Goal: Information Seeking & Learning: Check status

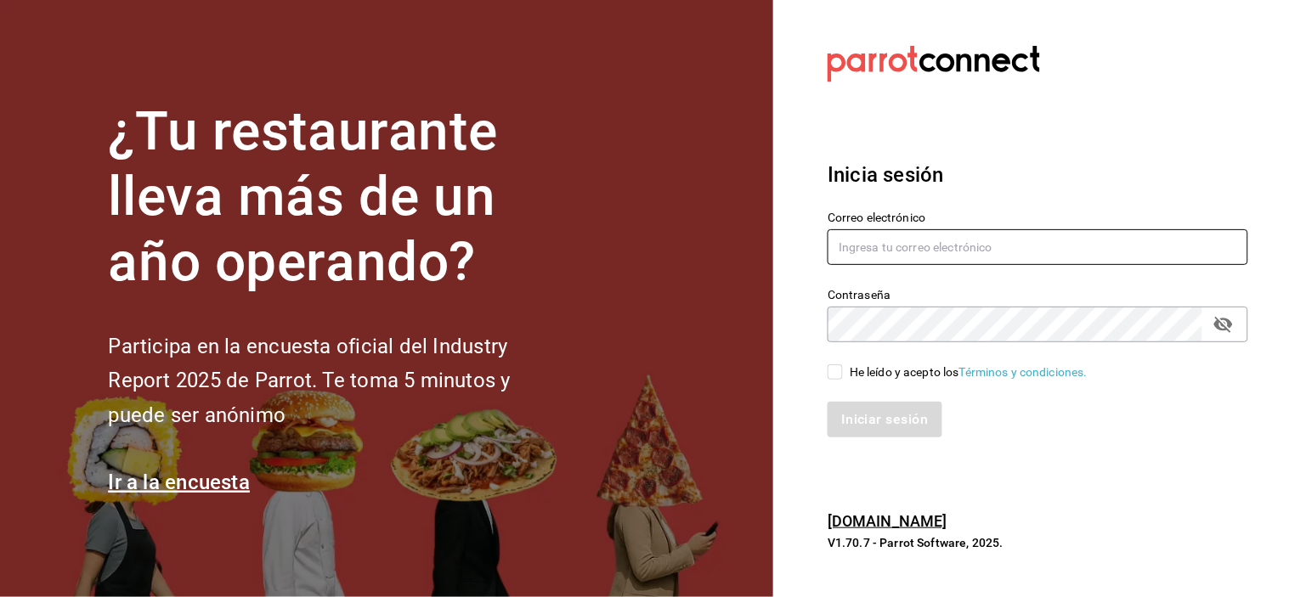
type input "[EMAIL_ADDRESS][DOMAIN_NAME]"
click at [835, 378] on input "He leído y acepto los Términos y condiciones." at bounding box center [835, 372] width 15 height 15
checkbox input "true"
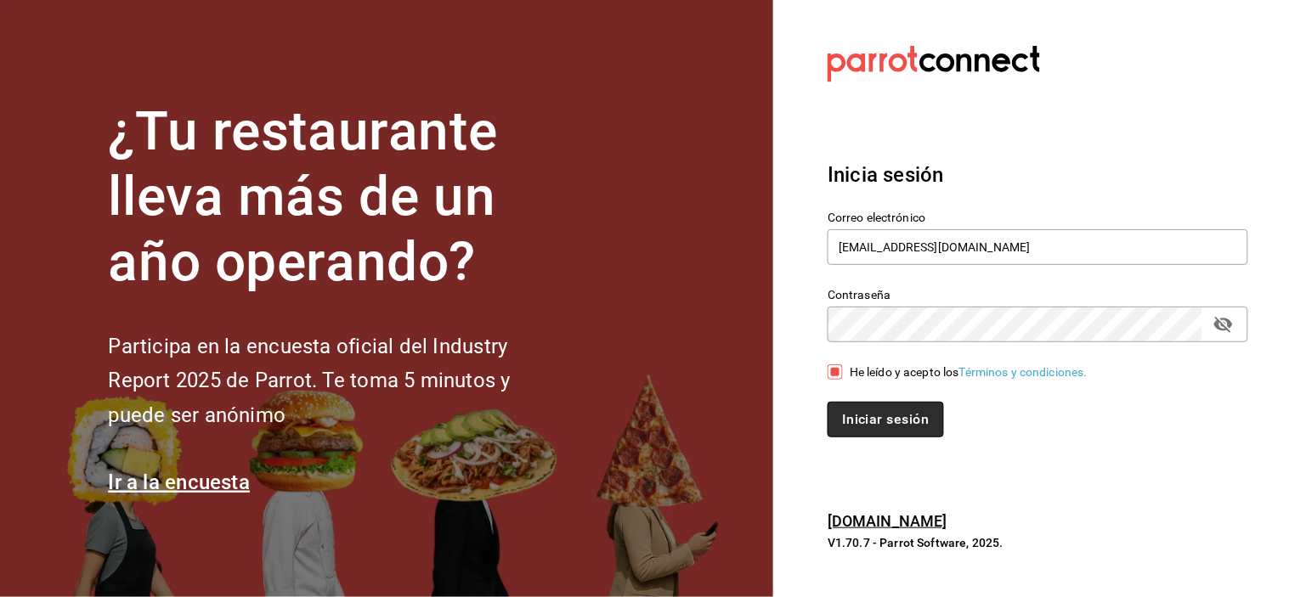
click at [857, 402] on button "Iniciar sesión" at bounding box center [886, 420] width 116 height 36
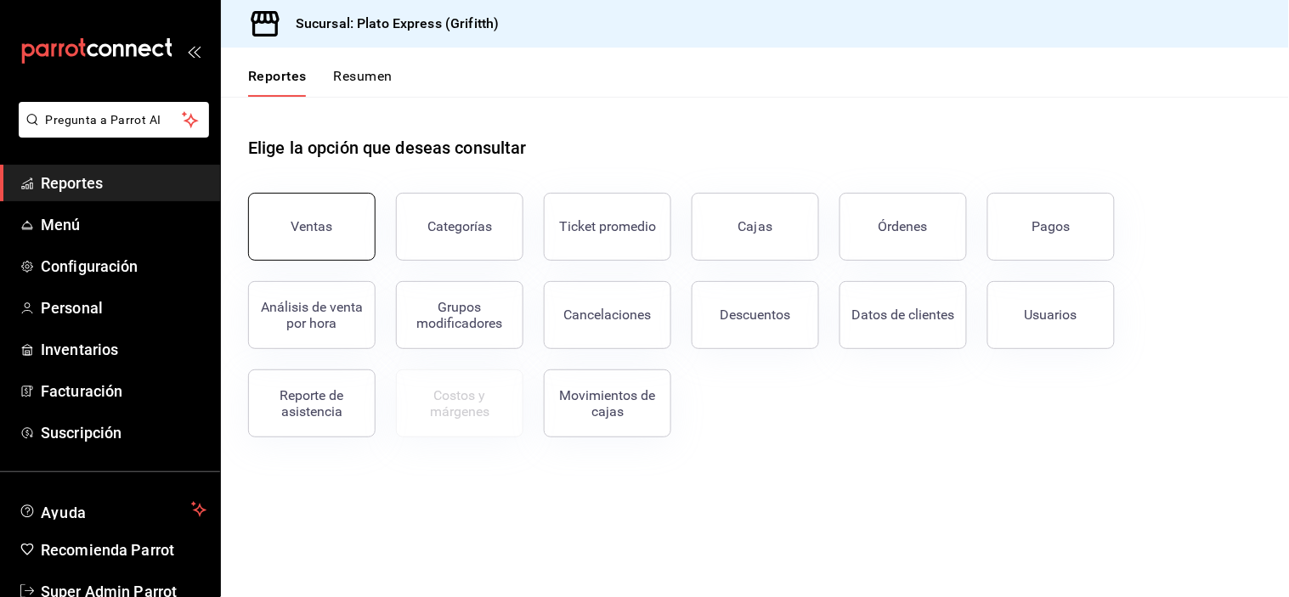
click at [354, 199] on button "Ventas" at bounding box center [311, 227] width 127 height 68
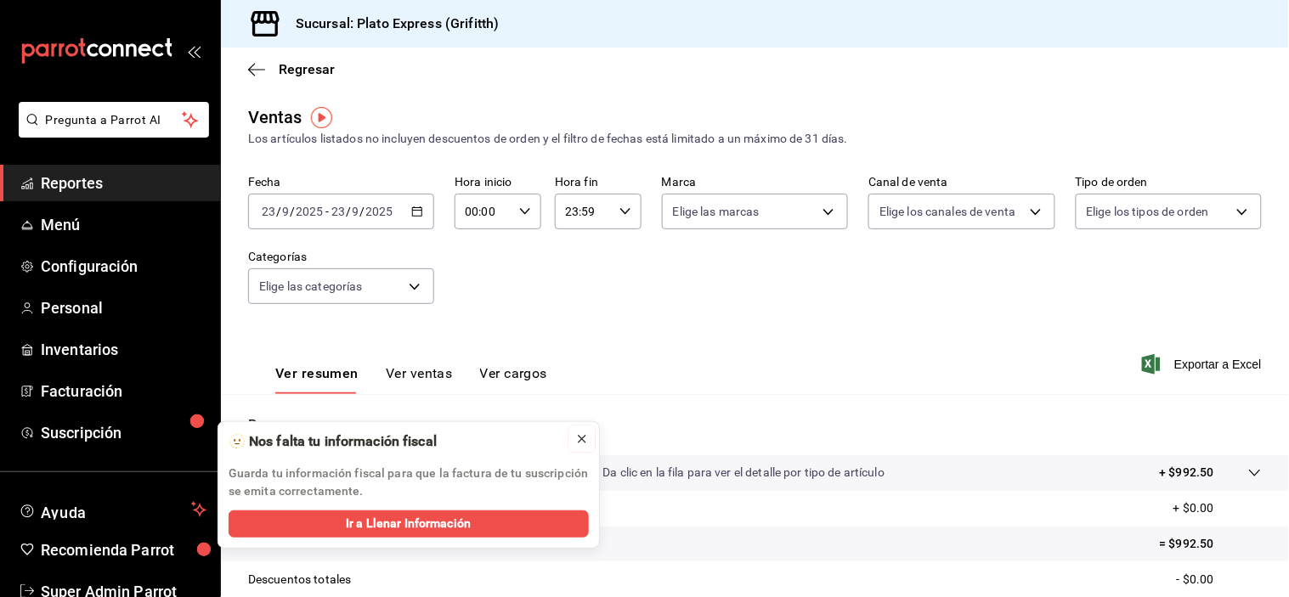
click at [586, 440] on icon at bounding box center [582, 440] width 14 height 14
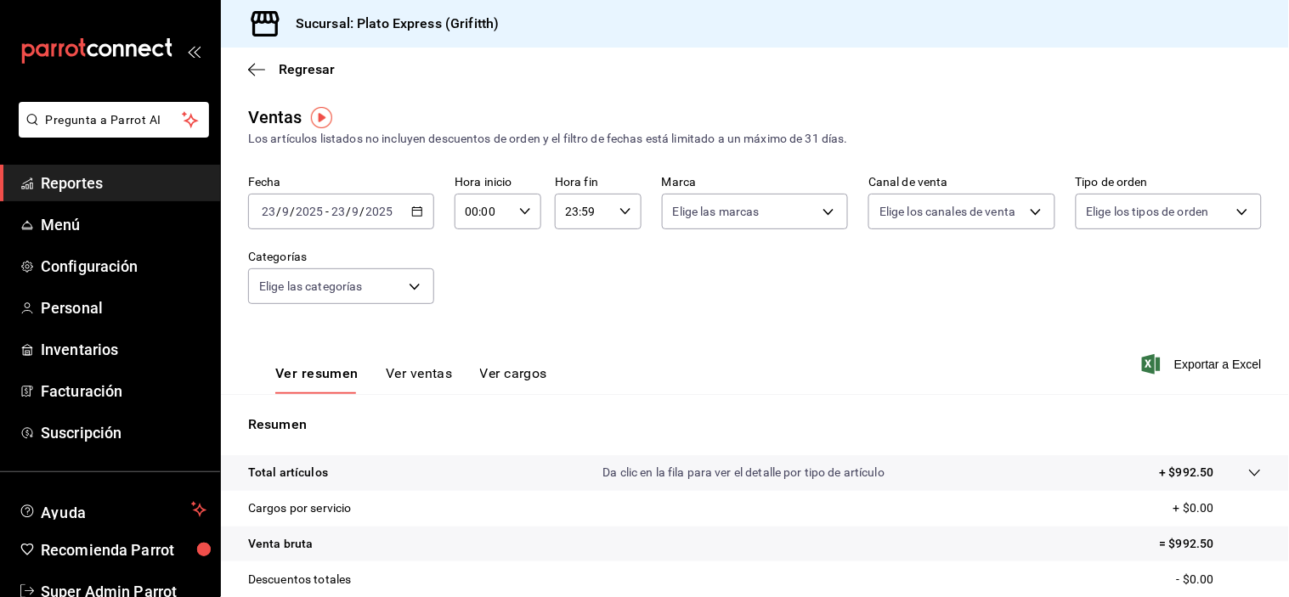
click at [414, 364] on div "Ver resumen Ver ventas Ver cargos" at bounding box center [397, 369] width 299 height 49
click at [414, 376] on button "Ver ventas" at bounding box center [419, 379] width 67 height 29
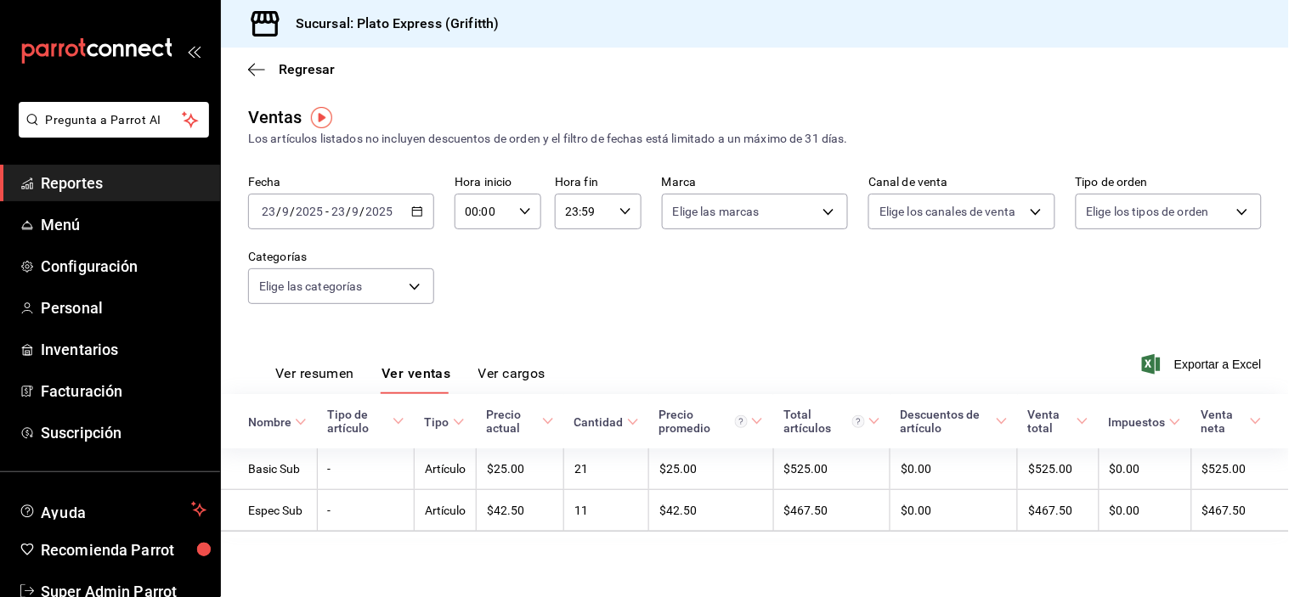
click at [336, 375] on button "Ver resumen" at bounding box center [314, 379] width 79 height 29
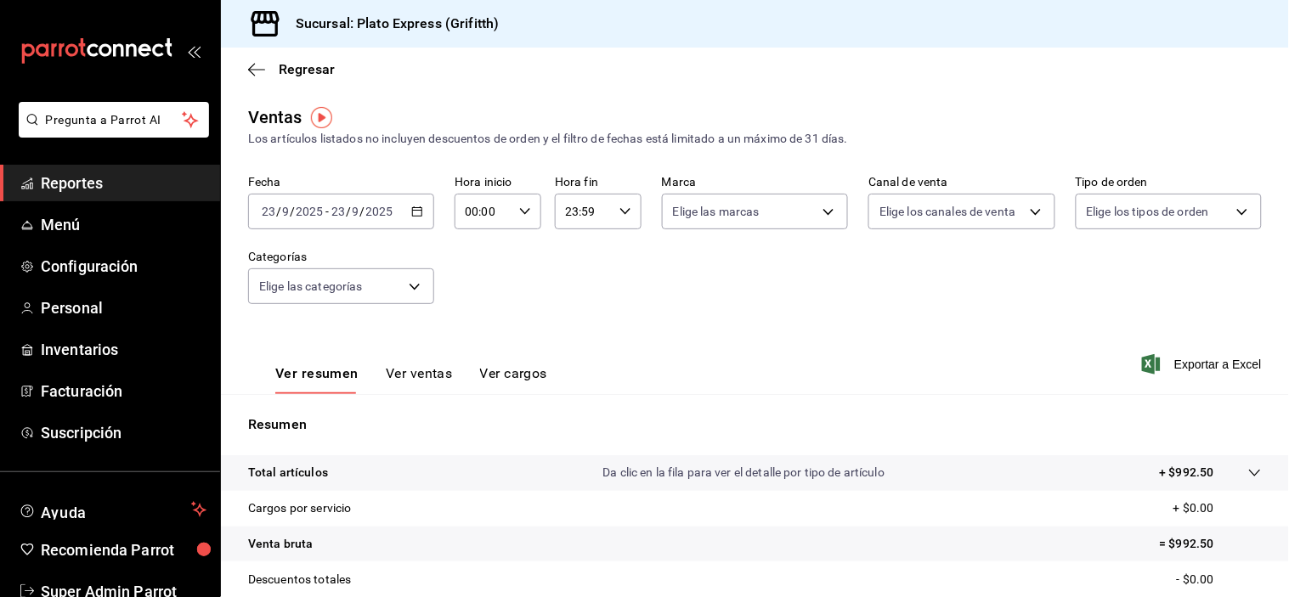
click at [426, 211] on div "[DATE] [DATE] - [DATE] [DATE]" at bounding box center [341, 212] width 186 height 36
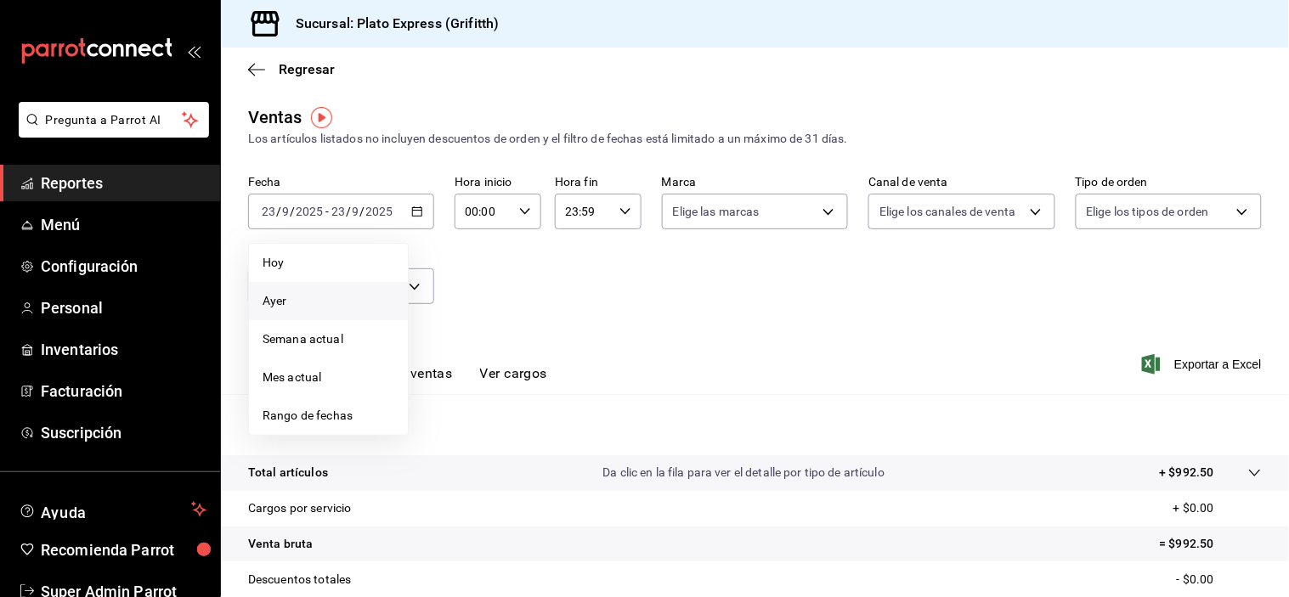
click at [346, 300] on span "Ayer" at bounding box center [329, 301] width 132 height 18
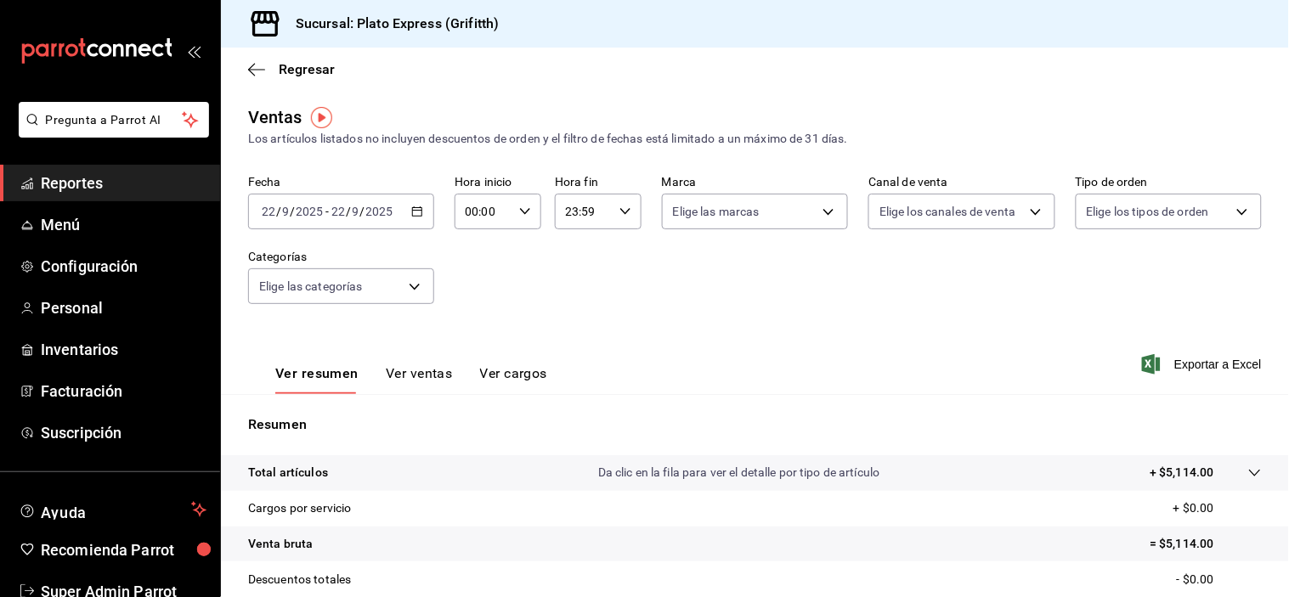
click at [511, 223] on div "00:00 Hora inicio" at bounding box center [498, 212] width 87 height 36
click at [472, 274] on div "00 01 02 03 04 05 06 07 08 09 10 11 12 13 14 15 16 17 18 19 20 21 22 23" at bounding box center [473, 303] width 42 height 136
click at [472, 263] on button "09" at bounding box center [473, 246] width 36 height 34
type input "09:00"
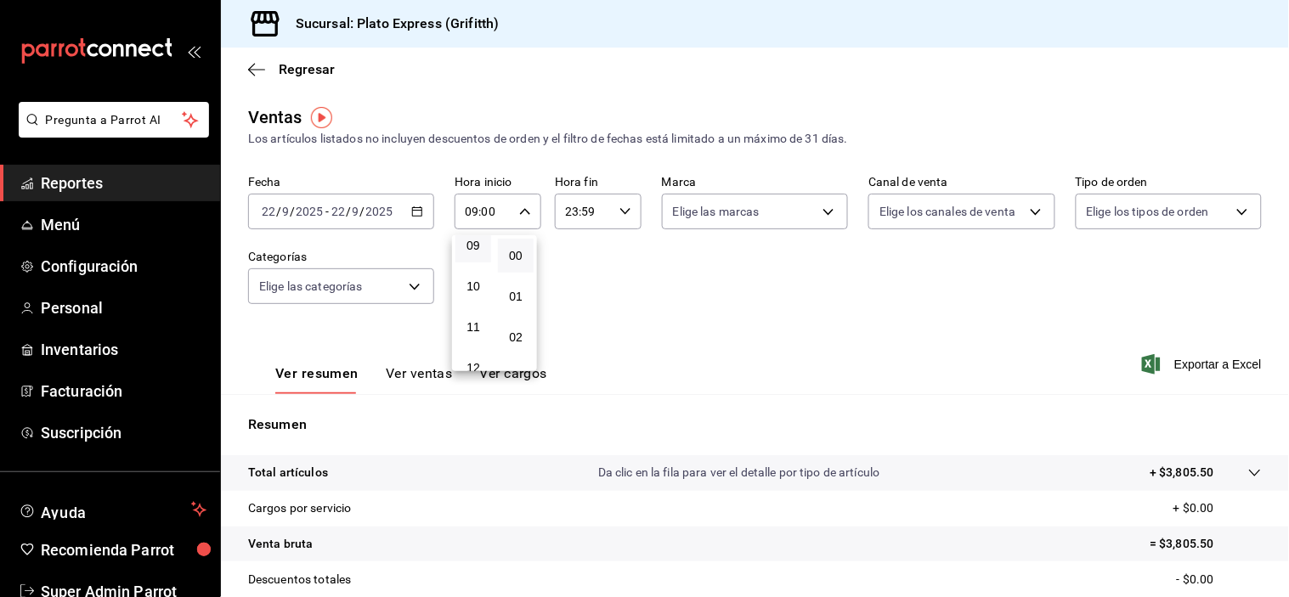
click at [689, 364] on div at bounding box center [644, 298] width 1289 height 597
click at [422, 378] on button "Ver ventas" at bounding box center [419, 379] width 67 height 29
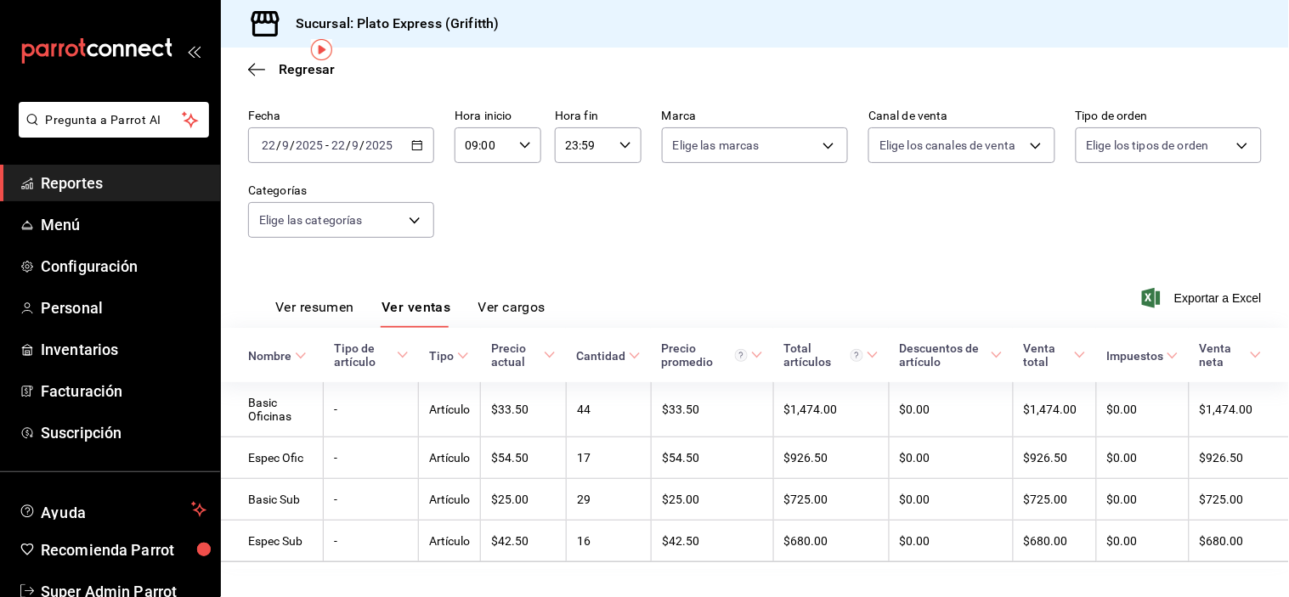
scroll to position [68, 0]
click at [412, 149] on \(Stroke\) "button" at bounding box center [417, 143] width 10 height 9
click at [574, 197] on div "Fecha [DATE] [DATE] - [DATE] [DATE] Hora inicio 09:00 Hora inicio Hora fin 23:5…" at bounding box center [755, 182] width 1014 height 150
click at [324, 312] on button "Ver resumen" at bounding box center [314, 311] width 79 height 29
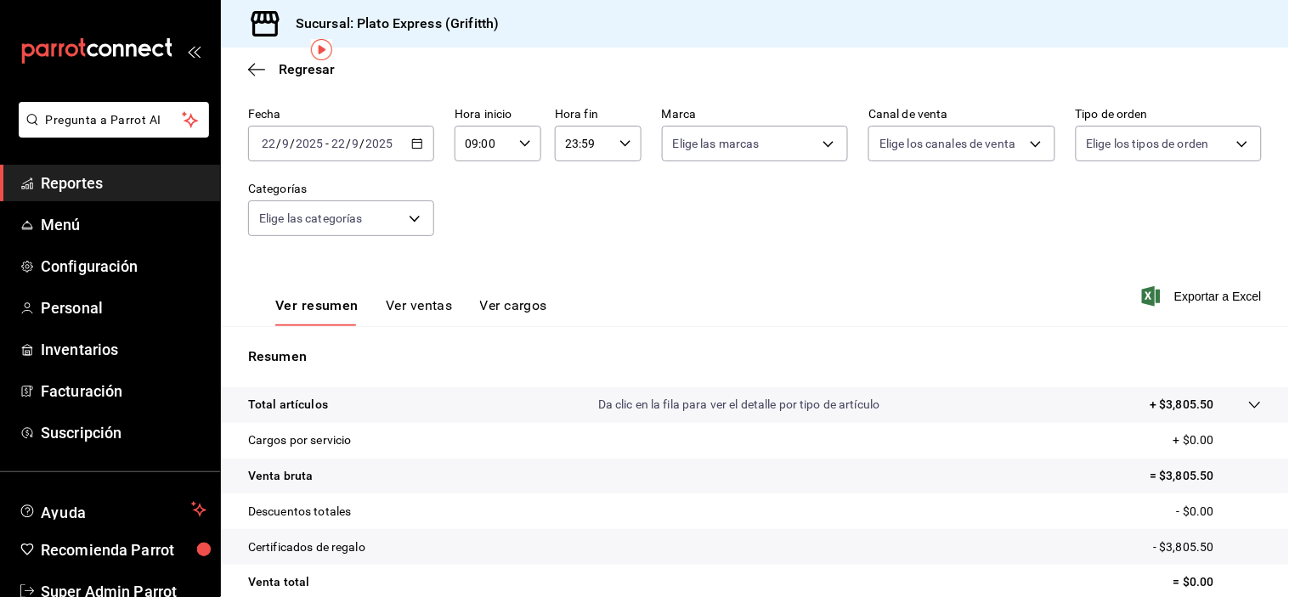
click at [405, 144] on div "[DATE] [DATE] - [DATE] [DATE]" at bounding box center [341, 144] width 186 height 36
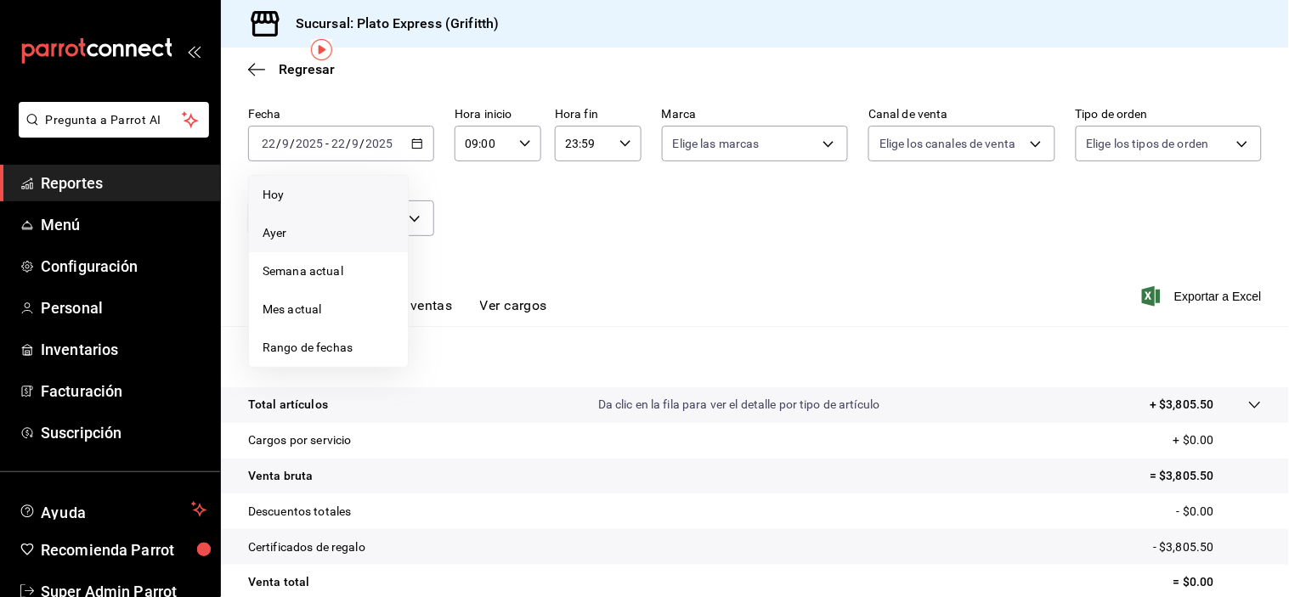
click at [369, 202] on span "Hoy" at bounding box center [329, 195] width 132 height 18
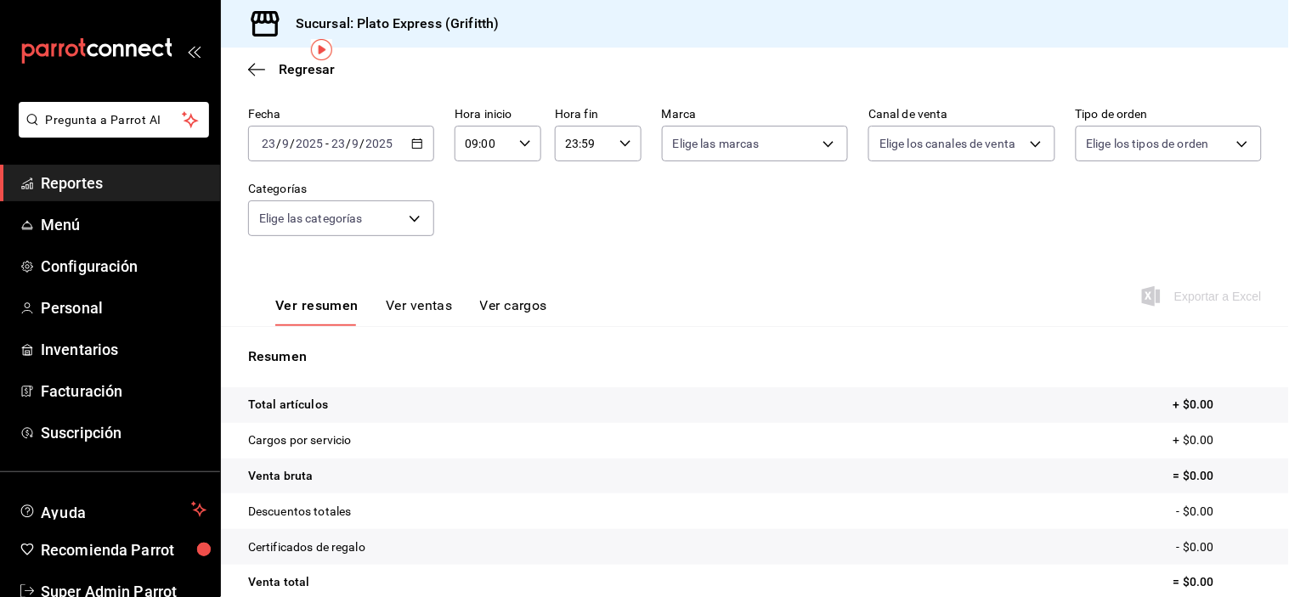
click at [499, 160] on input "09:00" at bounding box center [484, 144] width 58 height 34
click at [466, 182] on span "09" at bounding box center [473, 175] width 15 height 14
click at [465, 183] on button "06" at bounding box center [473, 166] width 36 height 34
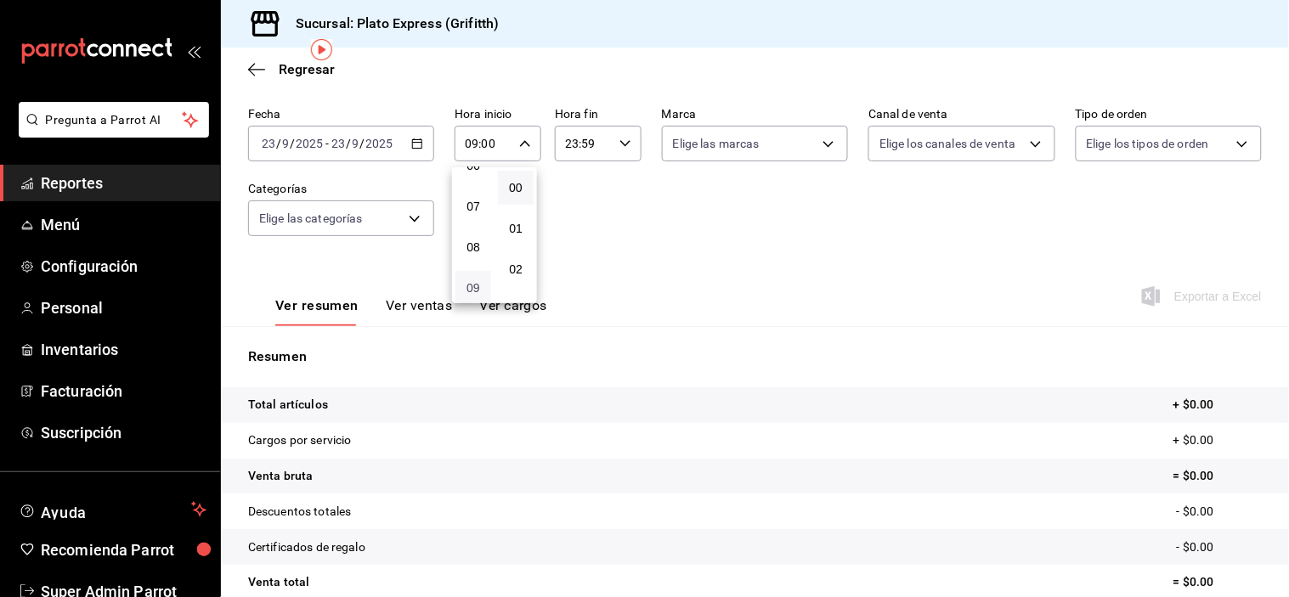
type input "06:00"
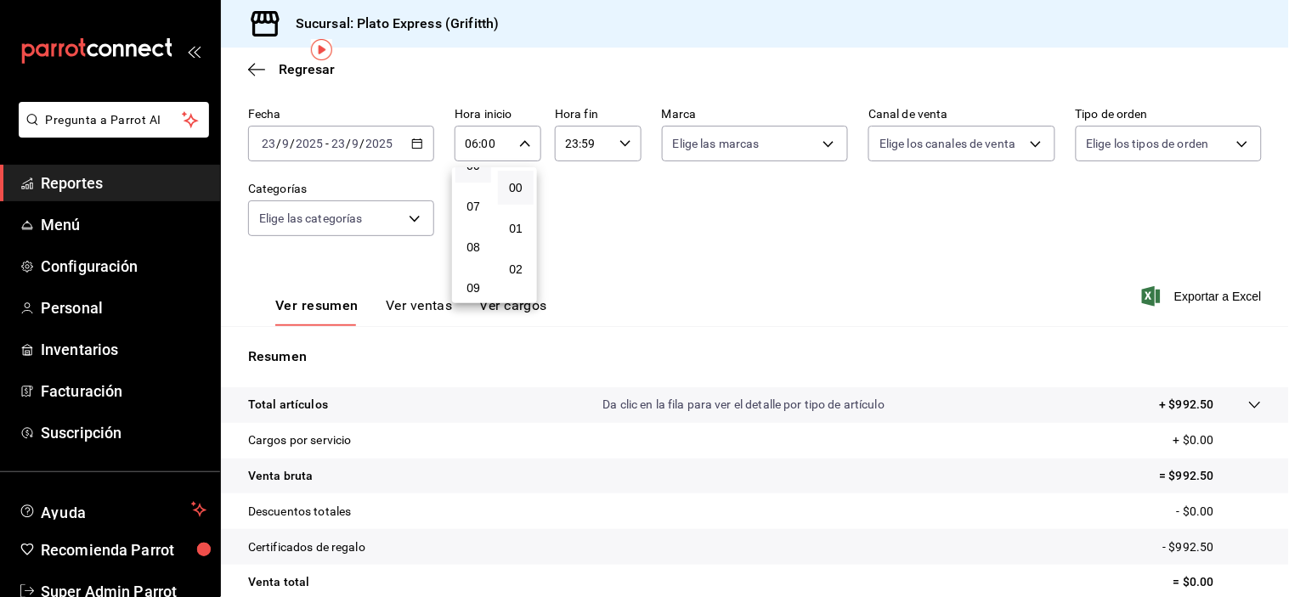
scroll to position [229, 0]
click at [478, 169] on span "05" at bounding box center [473, 163] width 15 height 14
type input "05:00"
click at [487, 175] on button "00" at bounding box center [473, 188] width 36 height 34
type input "00:00"
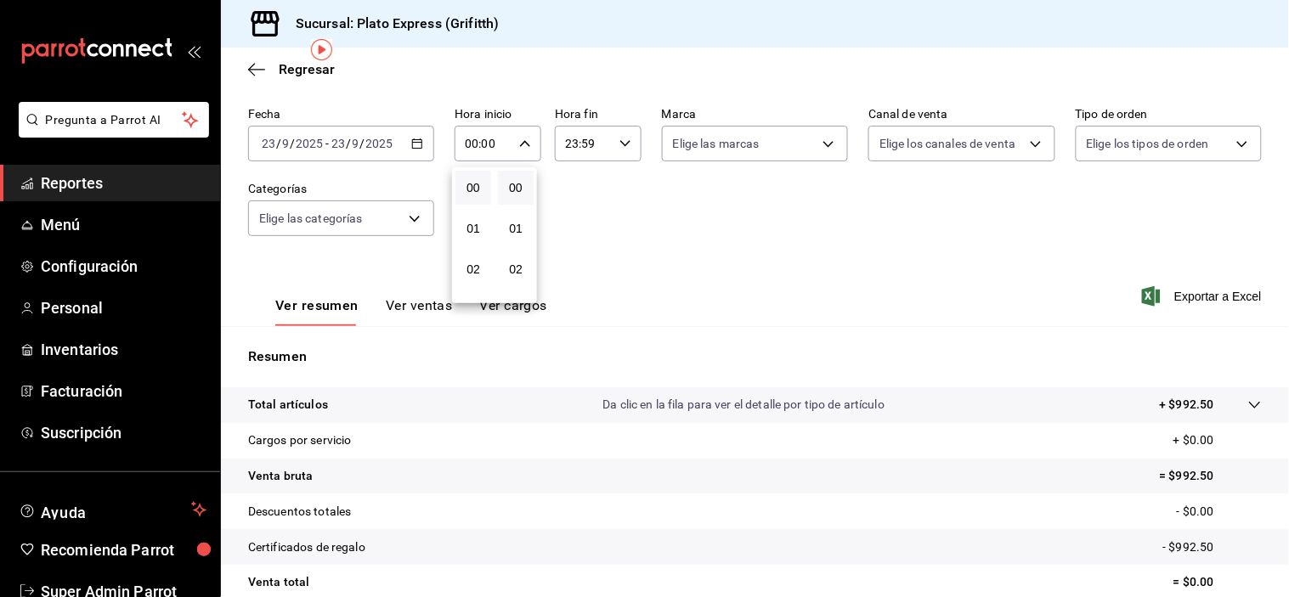
click at [626, 141] on div at bounding box center [644, 298] width 1289 height 597
click at [619, 146] on icon "button" at bounding box center [625, 144] width 12 height 12
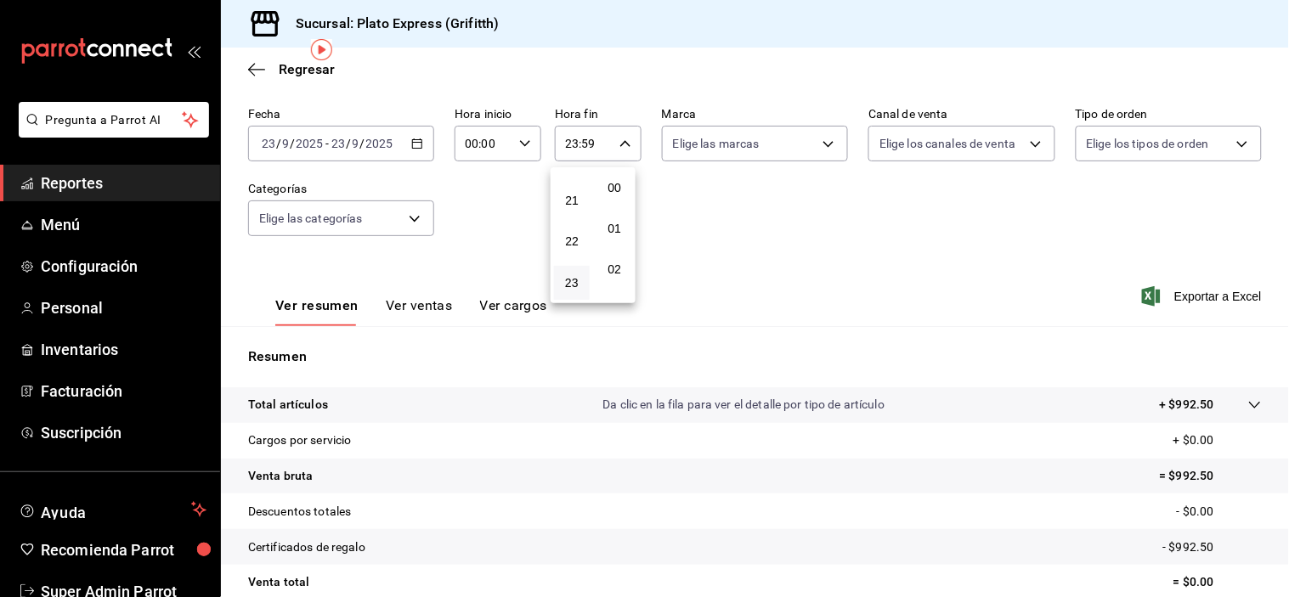
scroll to position [2400, 0]
click at [586, 184] on button "21" at bounding box center [572, 201] width 36 height 34
type input "21:59"
click at [575, 190] on div "00 01 02 03 04 05 06 07 08 09 10 11 12 13 14 15 16 17 18 19 20 21 22 23" at bounding box center [572, 235] width 42 height 136
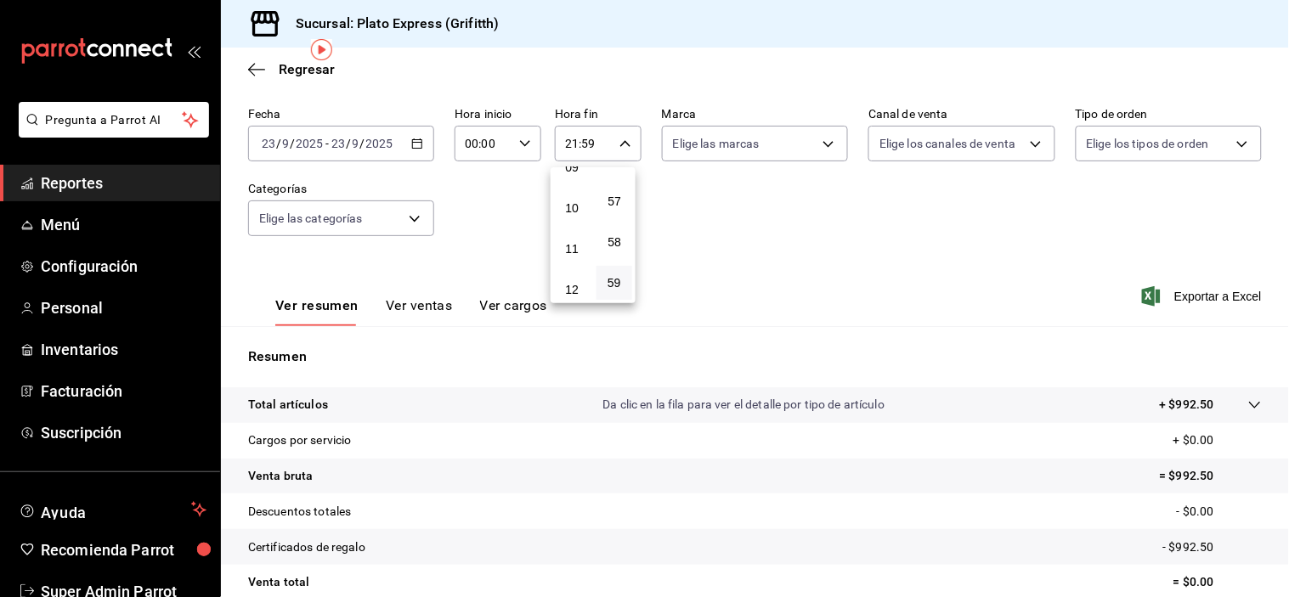
scroll to position [426, 0]
click at [575, 177] on span "10" at bounding box center [571, 170] width 15 height 14
type input "10:59"
click at [575, 184] on button "09" at bounding box center [572, 167] width 36 height 34
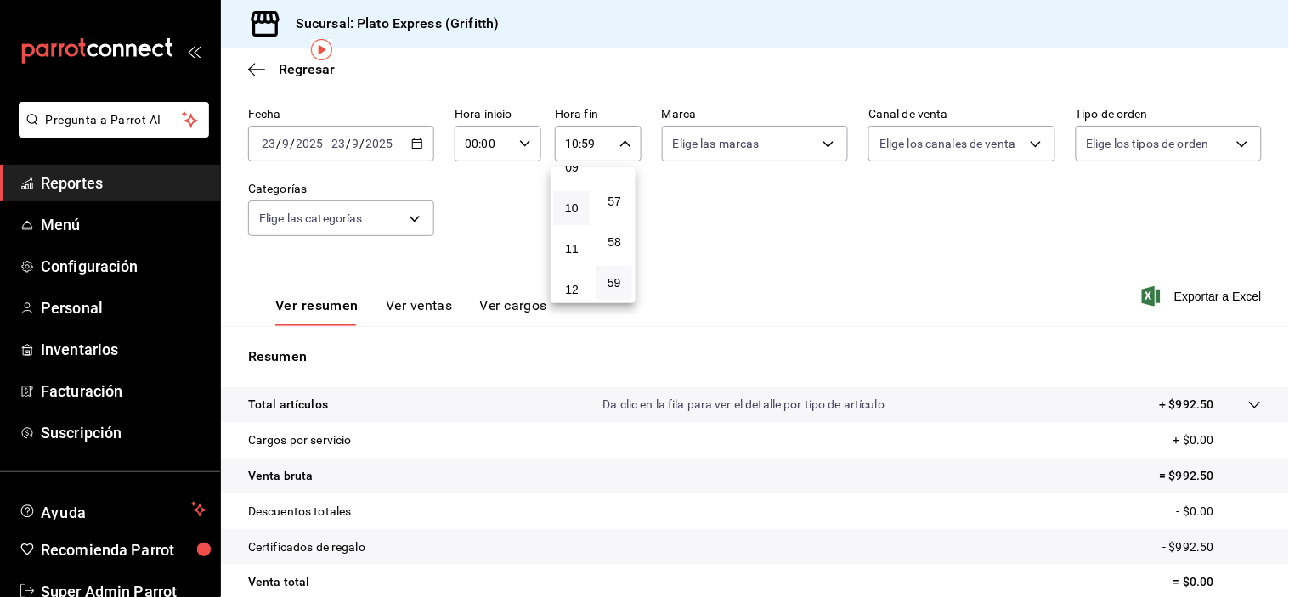
type input "09:59"
click at [575, 181] on button "08" at bounding box center [572, 164] width 36 height 34
type input "08:59"
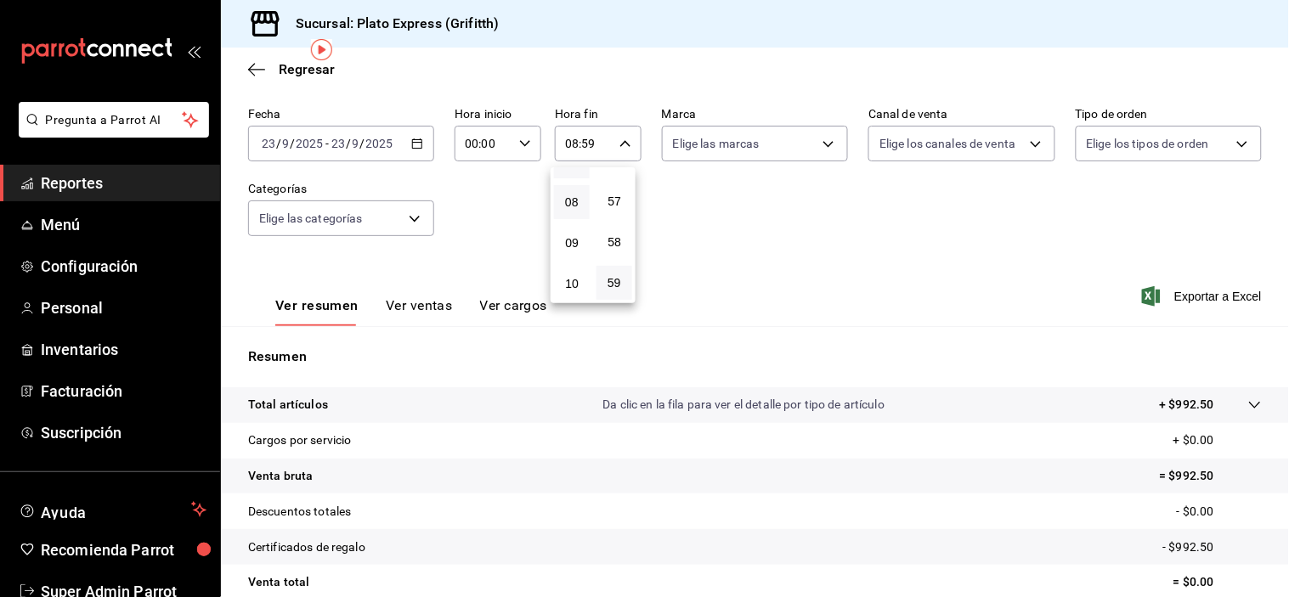
click at [572, 168] on span "07" at bounding box center [571, 162] width 15 height 14
click at [573, 168] on span "07" at bounding box center [571, 162] width 15 height 14
click at [568, 240] on button "09" at bounding box center [572, 243] width 36 height 34
click at [578, 282] on button "10" at bounding box center [572, 284] width 36 height 34
type input "10:59"
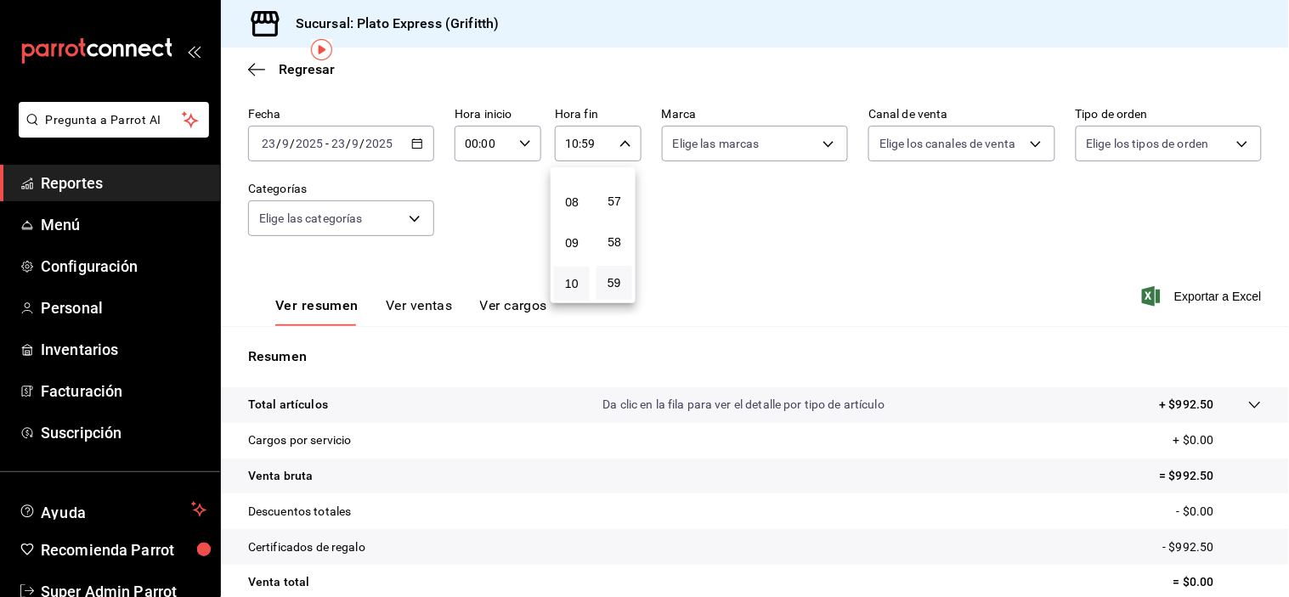
click at [413, 302] on div at bounding box center [644, 298] width 1289 height 597
click at [413, 302] on button "Ver ventas" at bounding box center [419, 311] width 67 height 29
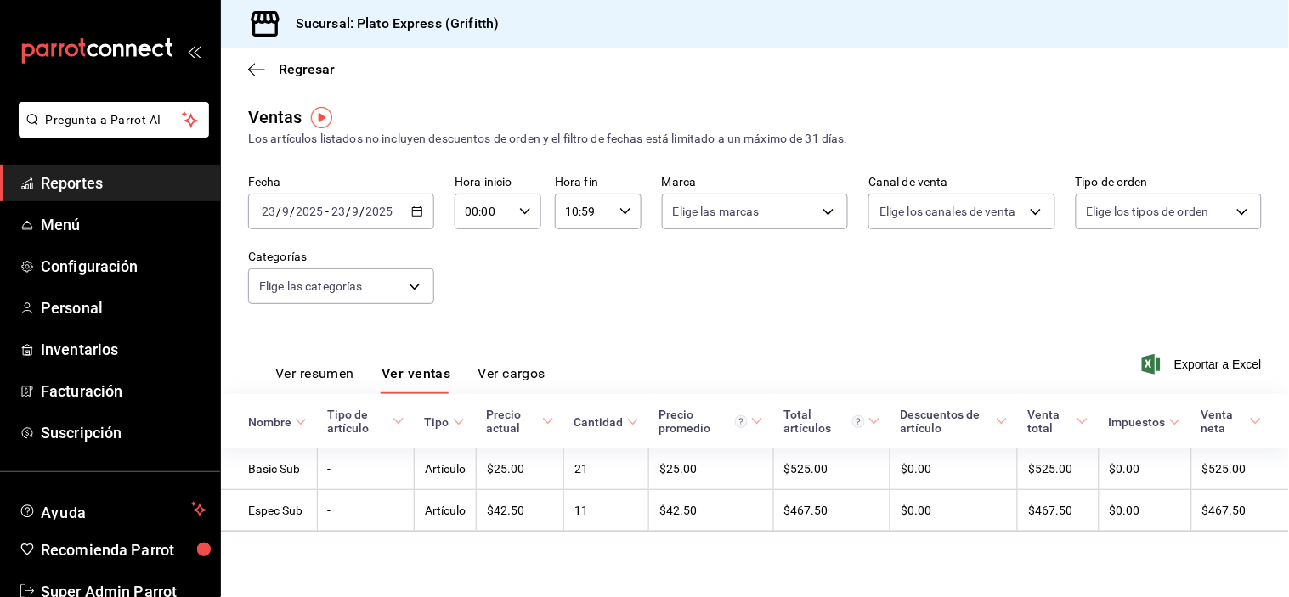
click at [319, 393] on button "Ver resumen" at bounding box center [314, 379] width 79 height 29
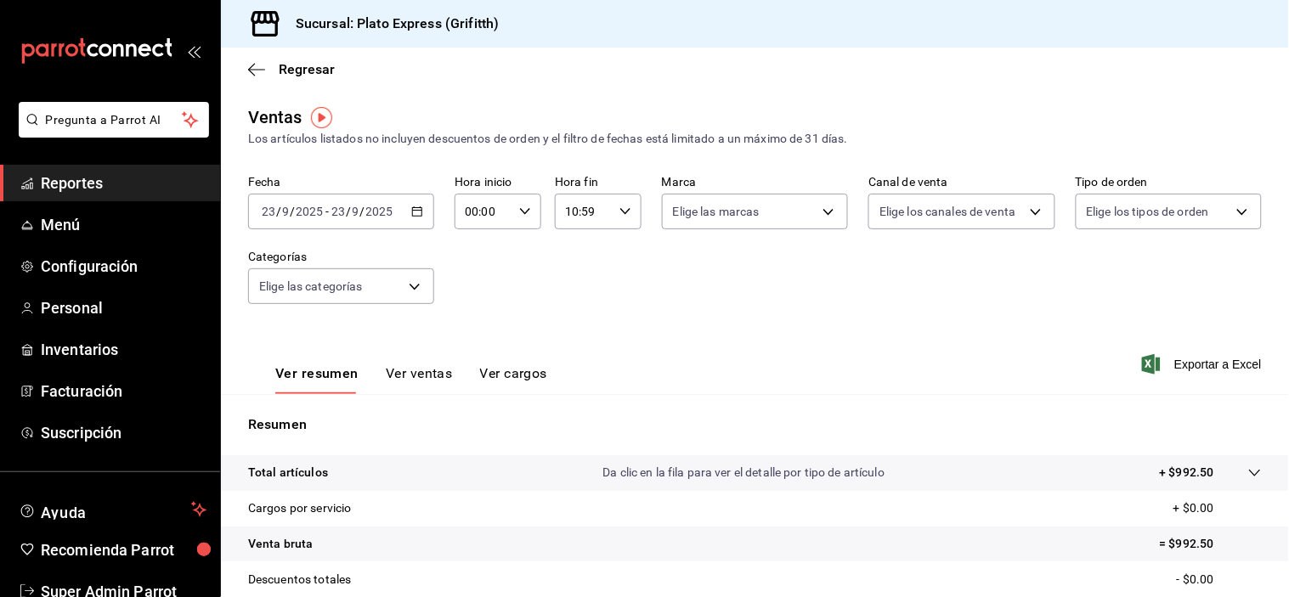
click at [898, 330] on div "Ver resumen Ver ventas Ver cargos Exportar a Excel" at bounding box center [755, 360] width 1068 height 70
click at [532, 229] on div "00:00 Hora inicio" at bounding box center [498, 212] width 87 height 36
click at [461, 281] on div "00 01 02 03 04 05 06 07 08 09 10 11 12 13 14 15 16 17 18 19 20 21 22 23" at bounding box center [473, 303] width 42 height 136
click at [461, 281] on button "09" at bounding box center [473, 283] width 36 height 34
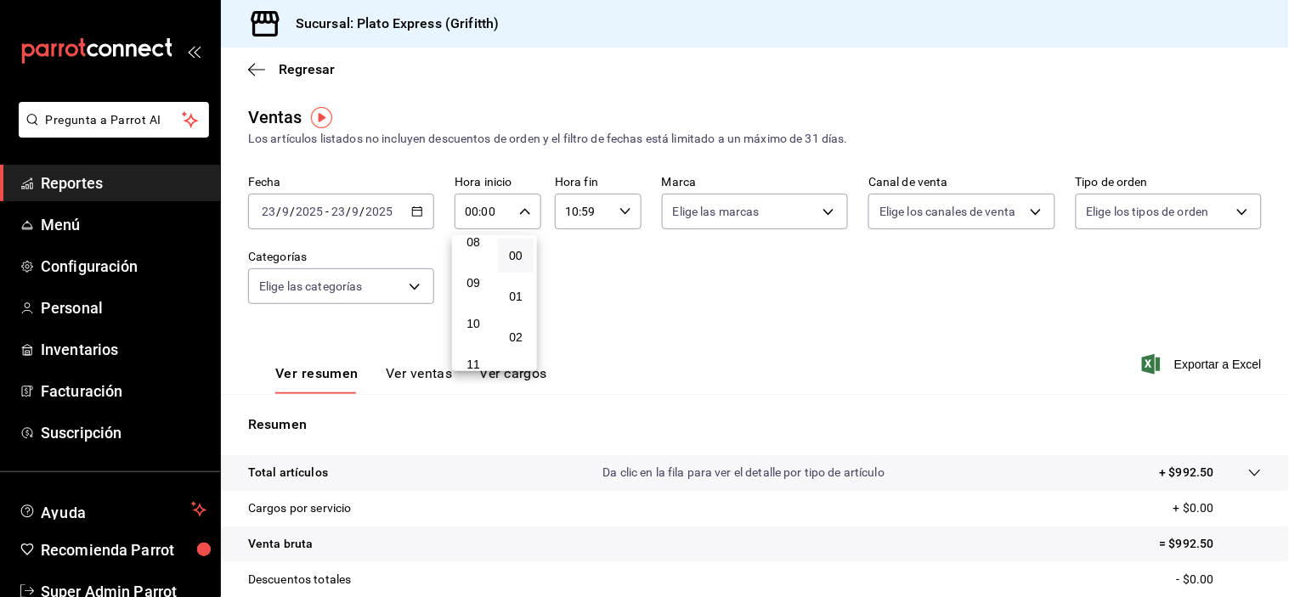
type input "09:00"
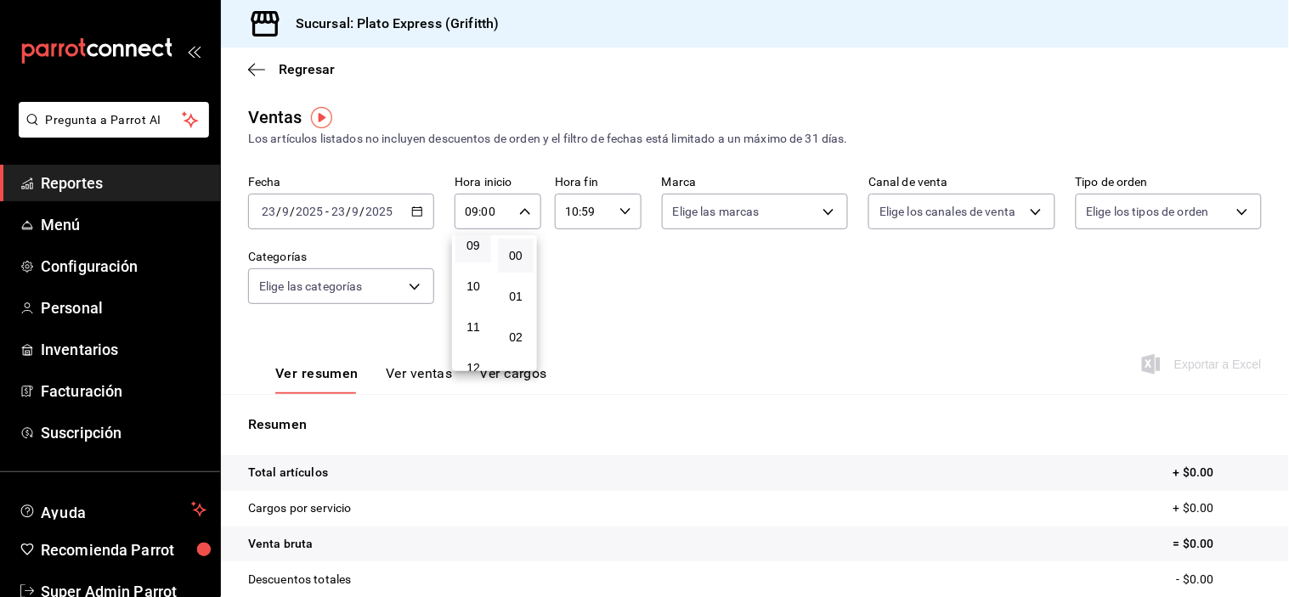
scroll to position [415, 0]
click at [516, 266] on button "00" at bounding box center [516, 256] width 36 height 34
click at [517, 195] on span "40" at bounding box center [515, 188] width 15 height 14
type input "09:40"
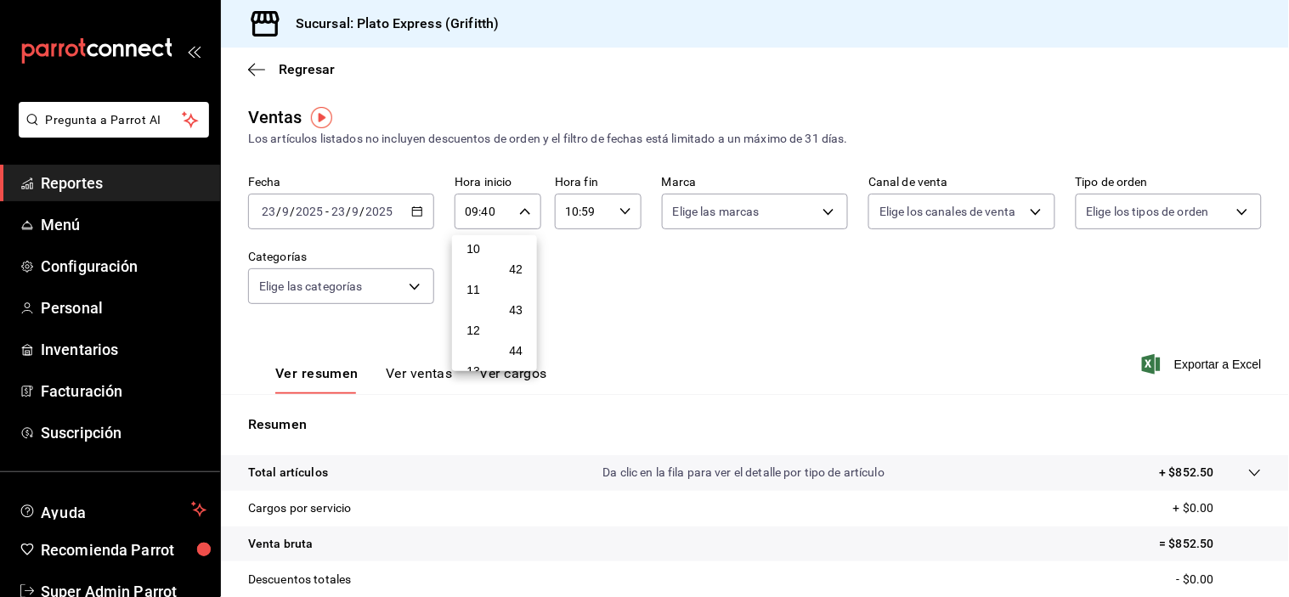
click at [642, 298] on div at bounding box center [644, 298] width 1289 height 597
click at [629, 219] on div "10:59 Hora fin" at bounding box center [598, 212] width 87 height 36
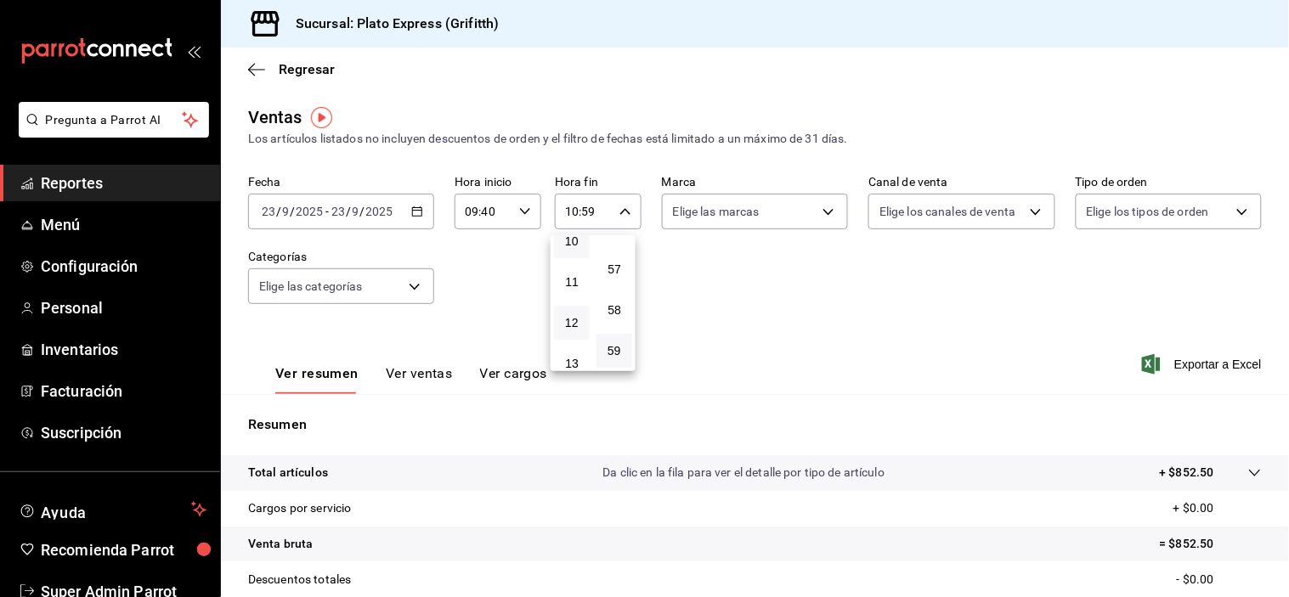
click at [580, 332] on button "12" at bounding box center [572, 323] width 36 height 34
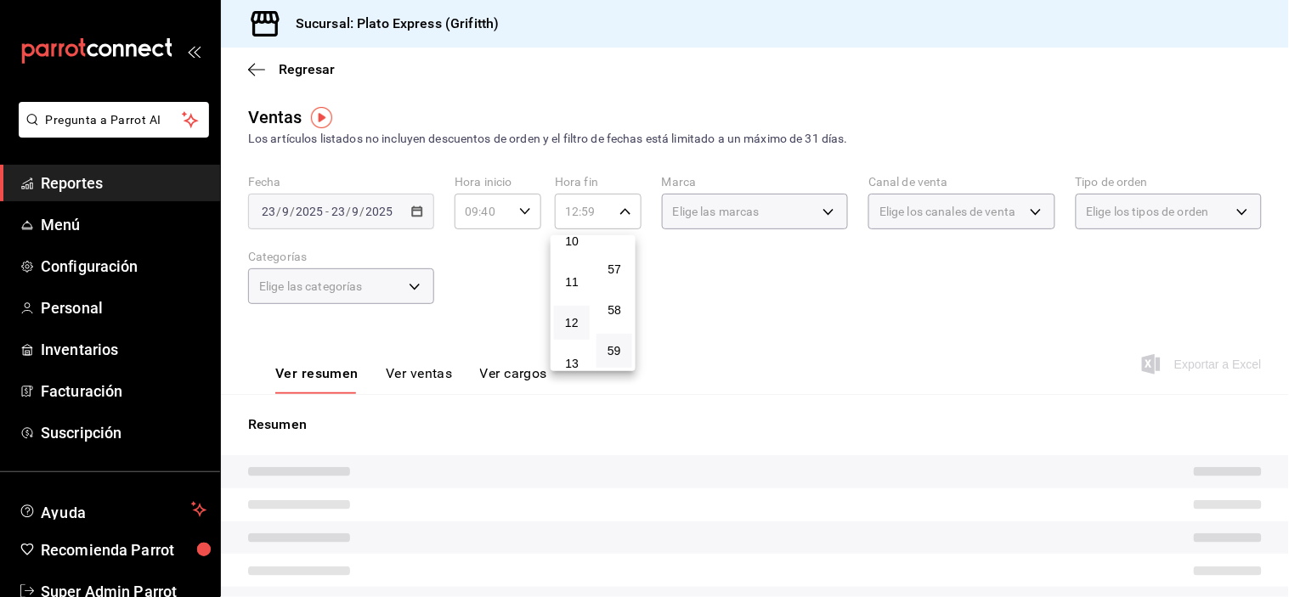
scroll to position [879, 0]
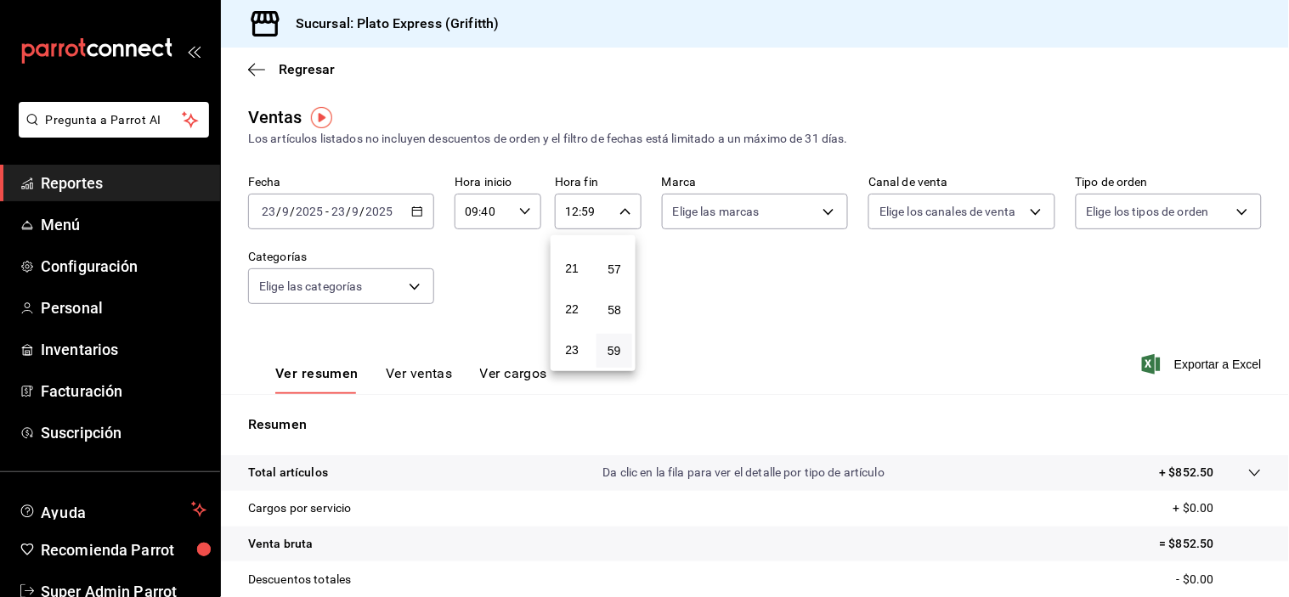
click at [580, 334] on button "23" at bounding box center [572, 351] width 36 height 34
type input "23:59"
click at [800, 282] on div at bounding box center [644, 298] width 1289 height 597
